Goal: Task Accomplishment & Management: Use online tool/utility

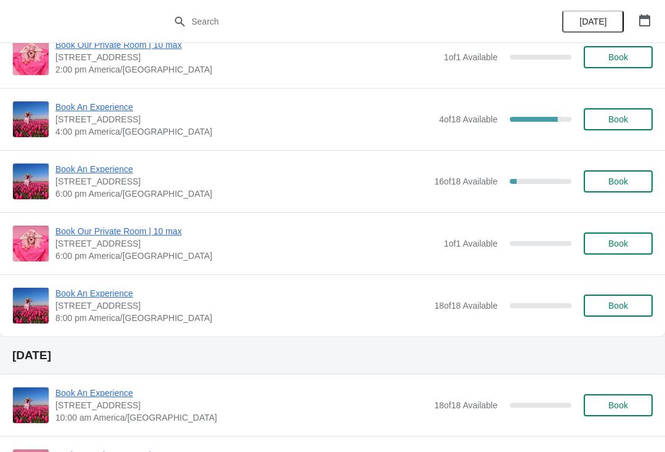
scroll to position [340, 0]
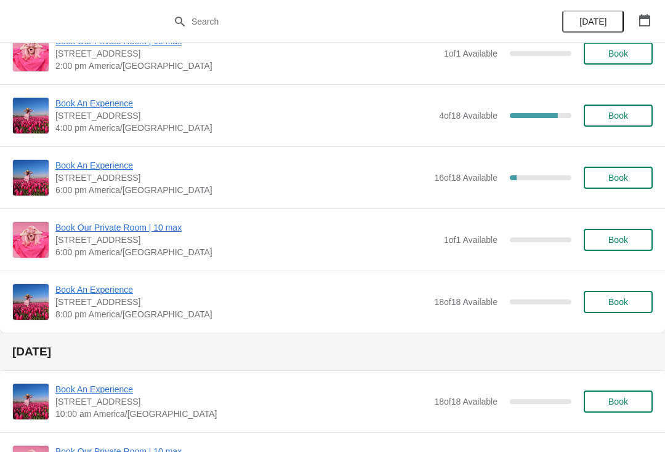
click at [82, 108] on span "Book An Experience" at bounding box center [243, 103] width 377 height 12
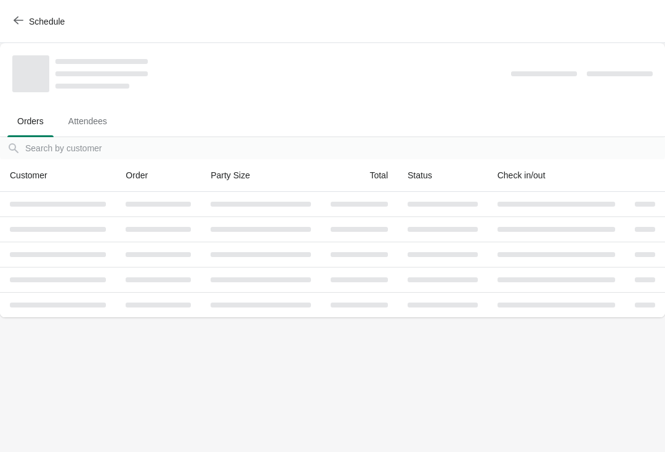
scroll to position [0, 0]
click at [35, 23] on span "Schedule" at bounding box center [47, 22] width 36 height 10
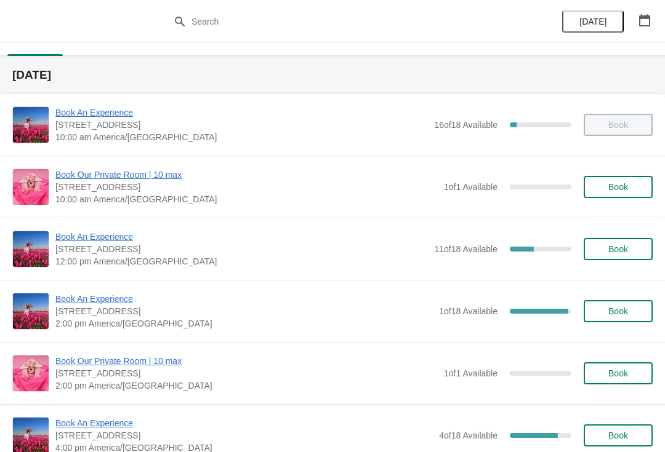
scroll to position [62, 0]
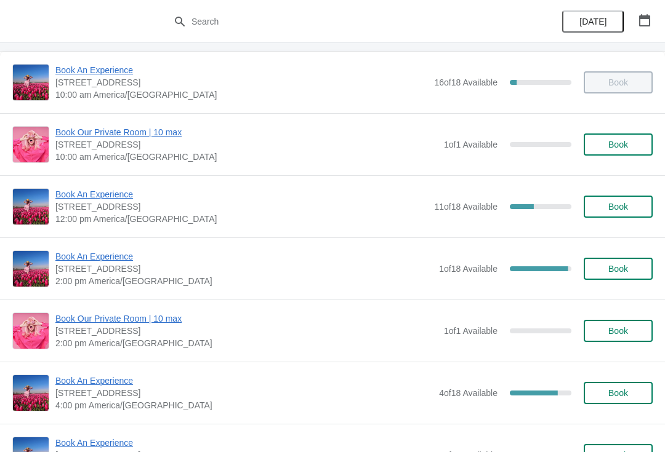
click at [86, 262] on span "Book An Experience" at bounding box center [243, 256] width 377 height 12
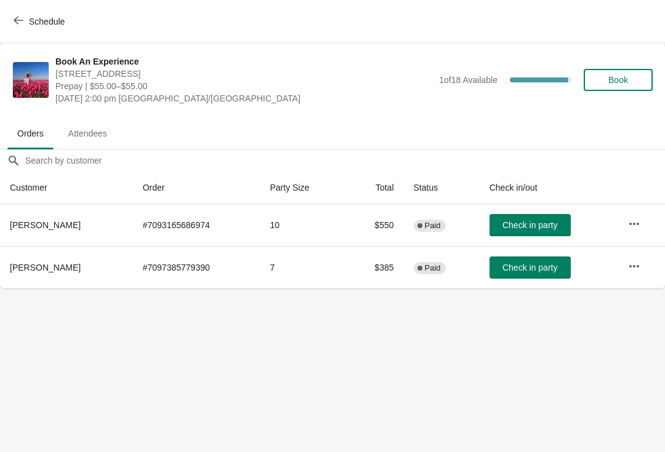
click at [15, 10] on button "Schedule" at bounding box center [40, 21] width 68 height 22
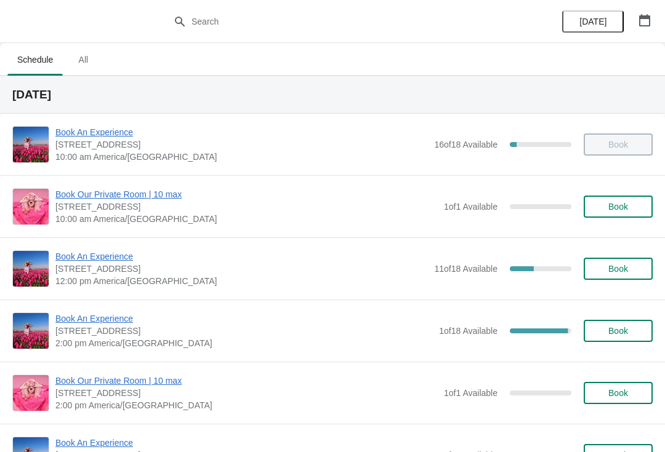
click at [82, 257] on span "Book An Experience" at bounding box center [241, 256] width 372 height 12
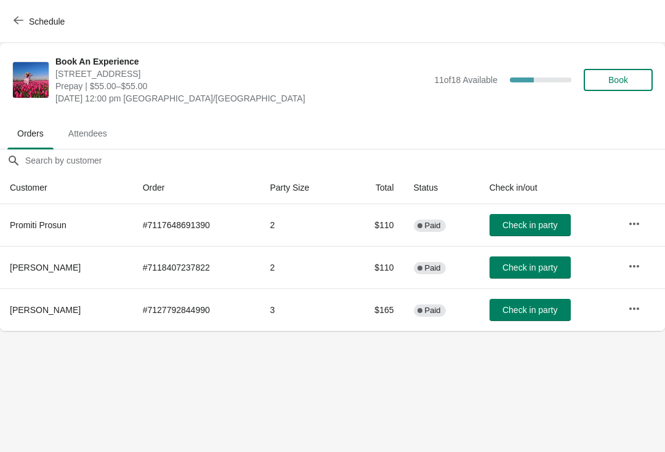
click at [638, 267] on icon "button" at bounding box center [634, 266] width 10 height 2
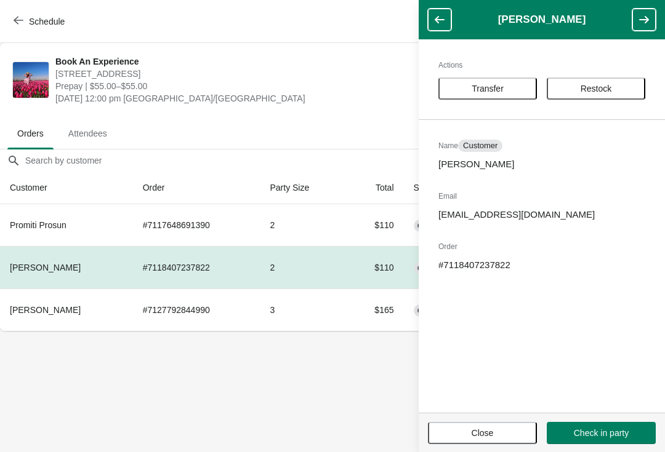
click at [486, 89] on span "Transfer" at bounding box center [487, 89] width 32 height 10
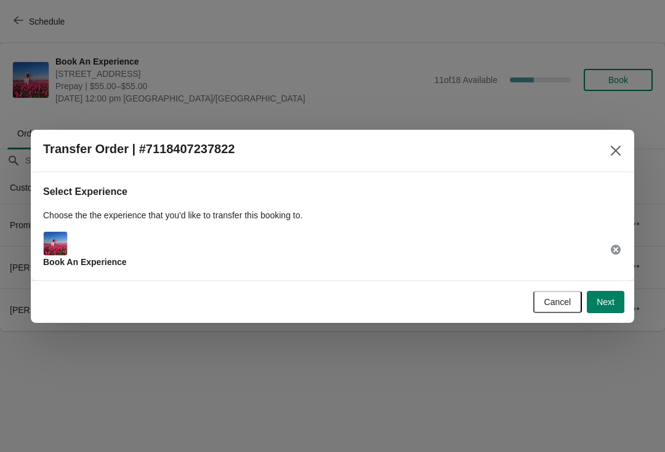
click at [586, 306] on button "Next" at bounding box center [605, 302] width 38 height 22
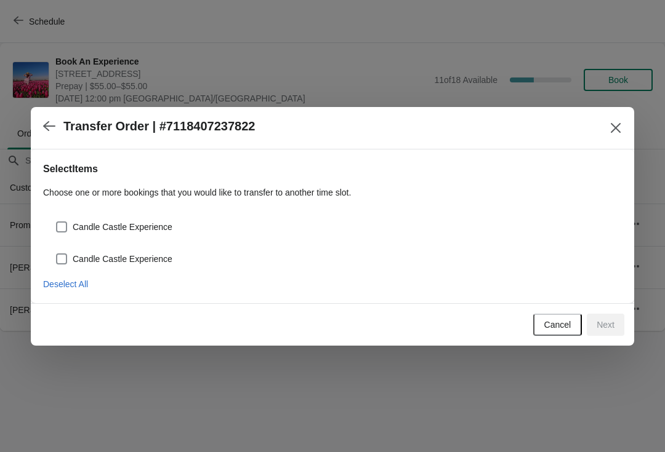
click at [66, 214] on div "Candle Castle Experience" at bounding box center [332, 222] width 578 height 27
click at [75, 219] on label "Candle Castle Experience" at bounding box center [113, 226] width 117 height 17
click at [57, 222] on input "Candle Castle Experience" at bounding box center [56, 222] width 1 height 1
checkbox input "true"
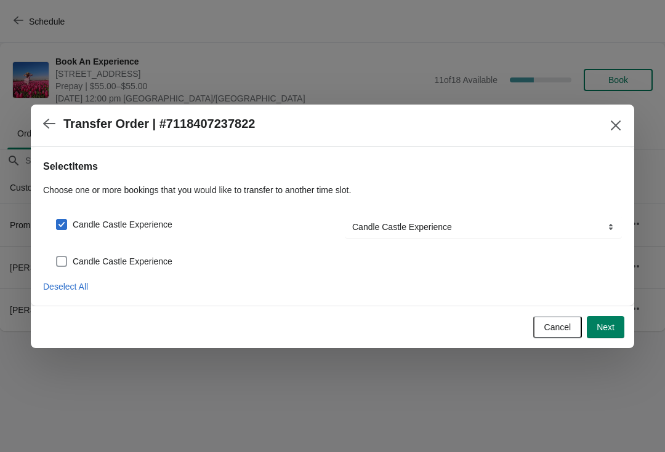
click at [72, 253] on label "Candle Castle Experience" at bounding box center [113, 261] width 117 height 17
click at [57, 256] on input "Candle Castle Experience" at bounding box center [56, 256] width 1 height 1
checkbox input "true"
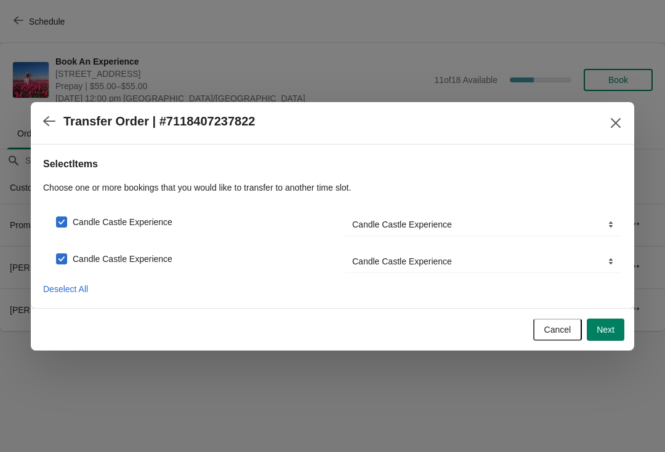
click at [612, 327] on span "Next" at bounding box center [605, 330] width 18 height 10
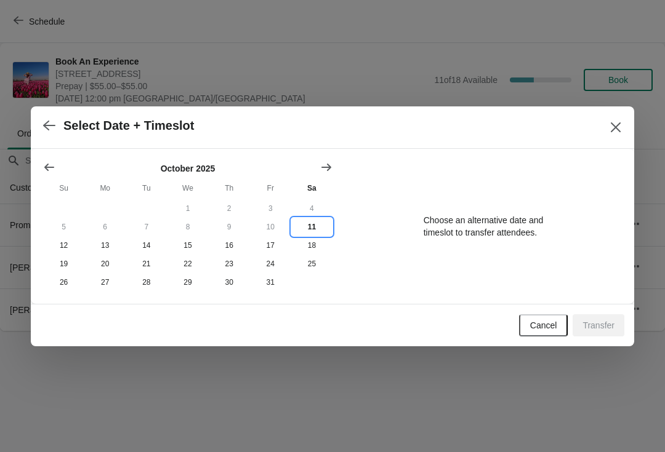
click at [317, 218] on button "11" at bounding box center [311, 227] width 41 height 18
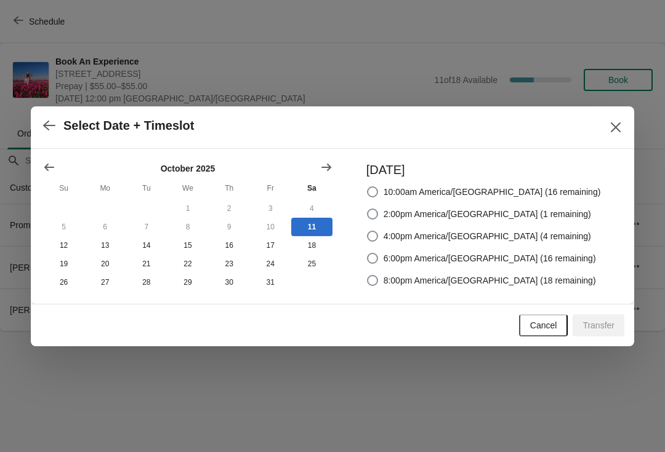
click at [433, 231] on span "4:00pm America/[GEOGRAPHIC_DATA] (4 remaining)" at bounding box center [486, 236] width 207 height 12
click at [367, 231] on input "4:00pm America/[GEOGRAPHIC_DATA] (4 remaining)" at bounding box center [367, 231] width 1 height 1
radio input "true"
click at [596, 317] on button "Transfer" at bounding box center [598, 325] width 52 height 22
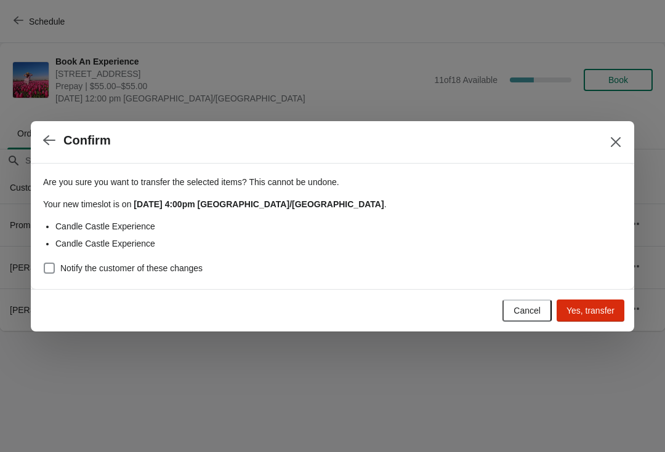
click at [57, 262] on label "Notify the customer of these changes" at bounding box center [122, 268] width 159 height 17
click at [44, 263] on input "Notify the customer of these changes" at bounding box center [44, 263] width 1 height 1
checkbox input "true"
click at [574, 311] on span "Yes, transfer" at bounding box center [590, 311] width 48 height 10
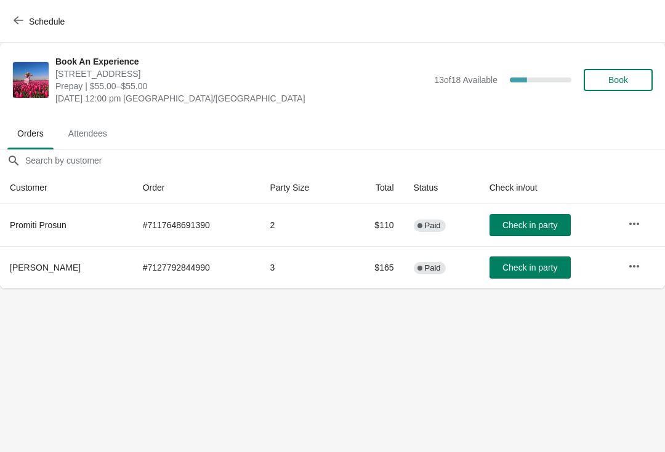
click at [519, 222] on span "Check in party" at bounding box center [529, 225] width 55 height 10
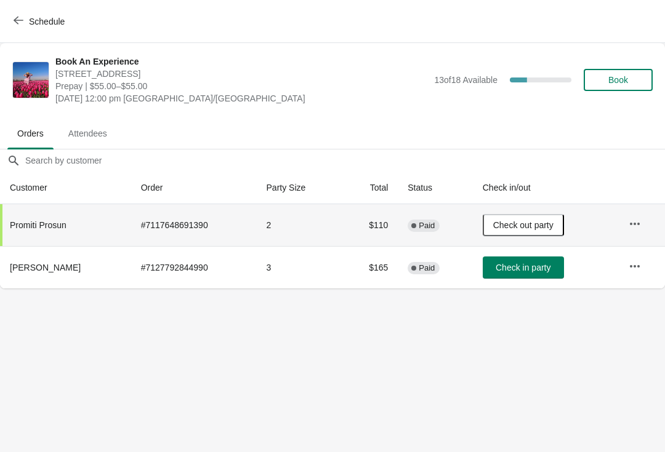
click at [531, 258] on button "Check in party" at bounding box center [522, 268] width 81 height 22
